Goal: Find specific page/section: Find specific page/section

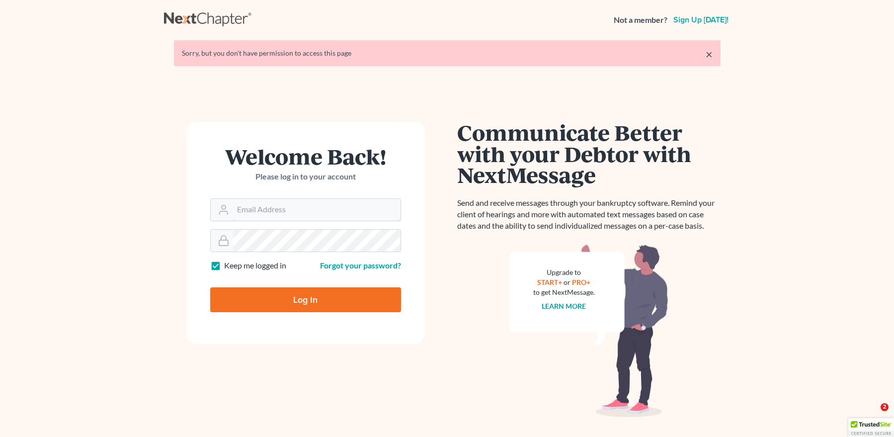
type input "[EMAIL_ADDRESS][DOMAIN_NAME]"
click at [260, 291] on input "Log In" at bounding box center [305, 299] width 191 height 25
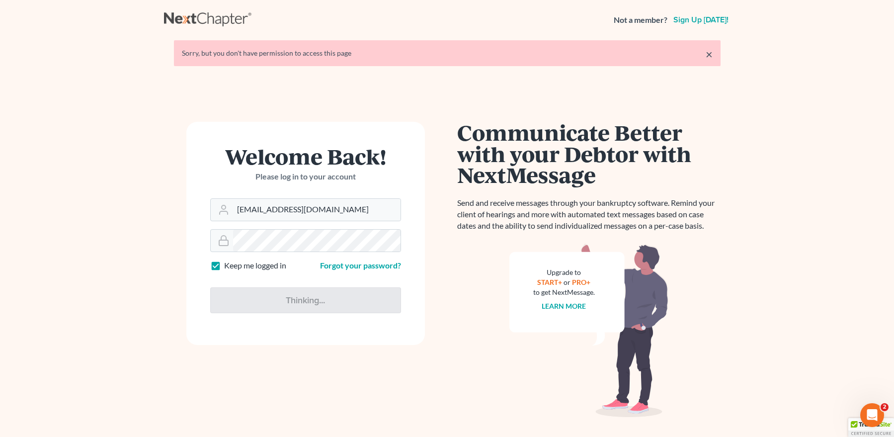
type input "Thinking..."
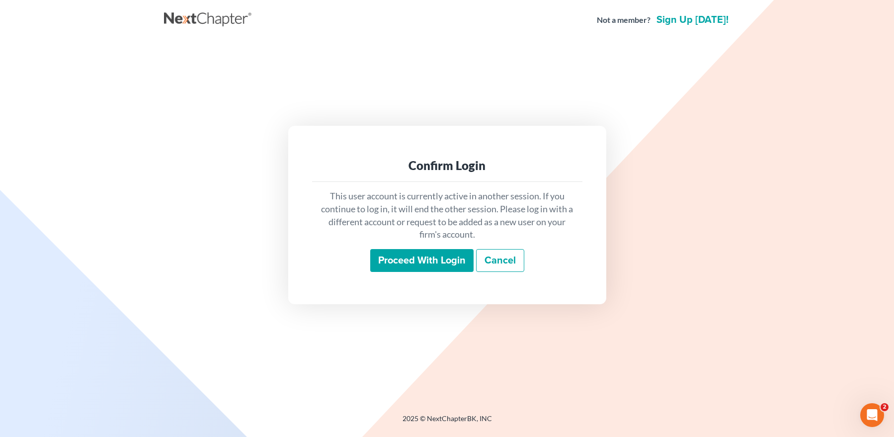
click at [388, 278] on div "This user account is currently active in another session. If you continue to lo…" at bounding box center [447, 231] width 270 height 98
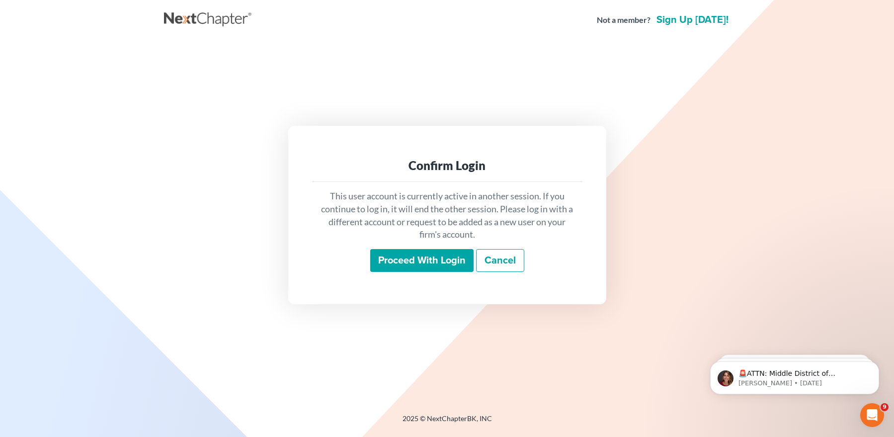
click at [398, 261] on input "Proceed with login" at bounding box center [421, 260] width 103 height 23
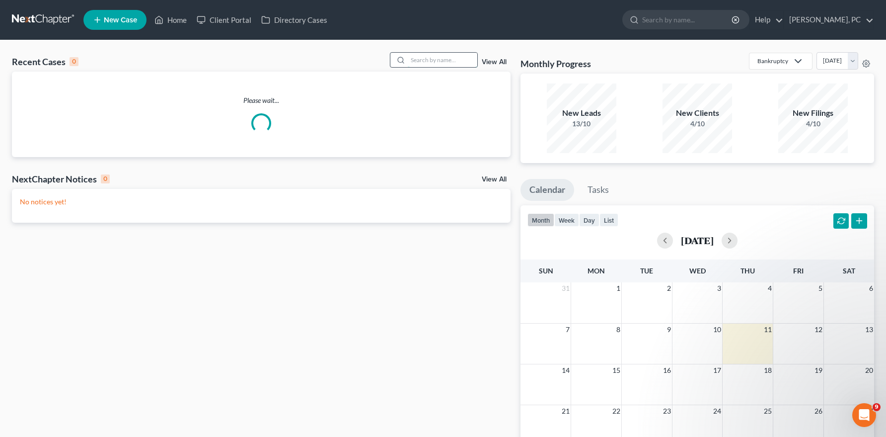
click at [426, 61] on input "search" at bounding box center [443, 60] width 70 height 14
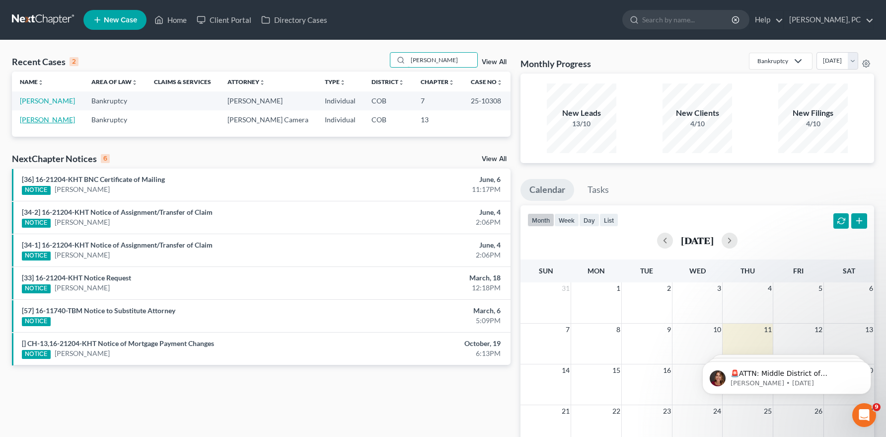
type input "[PERSON_NAME]"
click at [44, 120] on link "[PERSON_NAME]" at bounding box center [47, 119] width 55 height 8
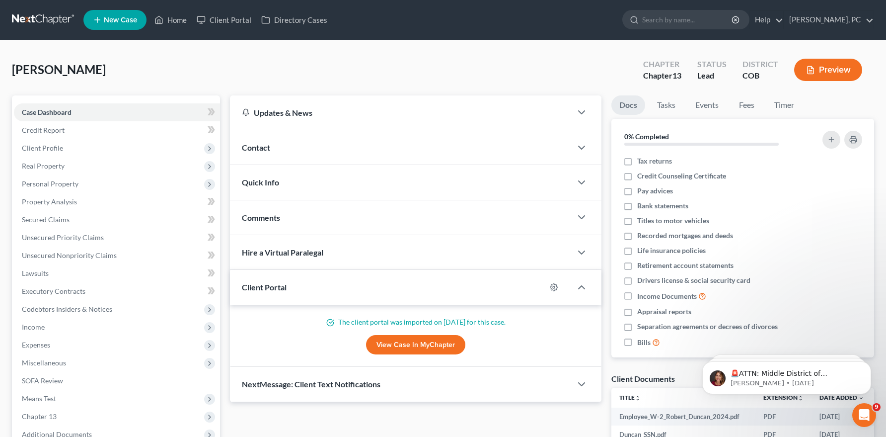
click at [394, 338] on link "View Case in MyChapter" at bounding box center [415, 345] width 99 height 20
